Goal: Transaction & Acquisition: Purchase product/service

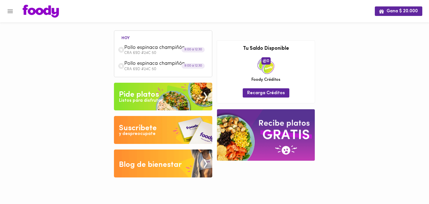
click at [187, 56] on div "Pollo espinaca champiñón CRA 69D #24C 50" at bounding box center [163, 50] width 92 height 16
click at [374, 80] on div "Gana $ 20.000 hoy Pollo espinaca champiñón CRA 69D #24C 50 9:00 a 12:30 Pollo e…" at bounding box center [214, 93] width 429 height 186
click at [150, 58] on div "Pollo espinaca champiñón CRA 69D #24C 50" at bounding box center [163, 66] width 92 height 16
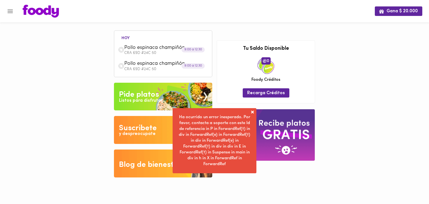
click at [194, 163] on div "Ha ocurrido un error inesperado. Por favor, contacta a soporte con este Id de r…" at bounding box center [215, 140] width 72 height 53
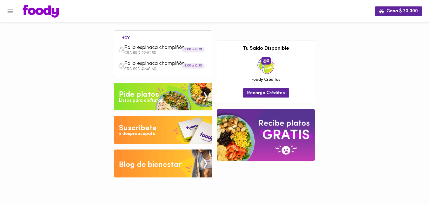
click at [105, 114] on div "Gana $ 20.000 hoy Pollo espinaca champiñón CRA 69D #24C 50 9:00 a 12:30 Pollo e…" at bounding box center [214, 93] width 429 height 186
click at [163, 41] on div "hoy Pollo espinaca champiñón CRA 69D #24C 50 9:00 a 12:30 Pollo espinaca champi…" at bounding box center [163, 54] width 92 height 39
click at [162, 51] on span "Pollo espinaca champiñón" at bounding box center [156, 48] width 64 height 6
